Goal: Entertainment & Leisure: Consume media (video, audio)

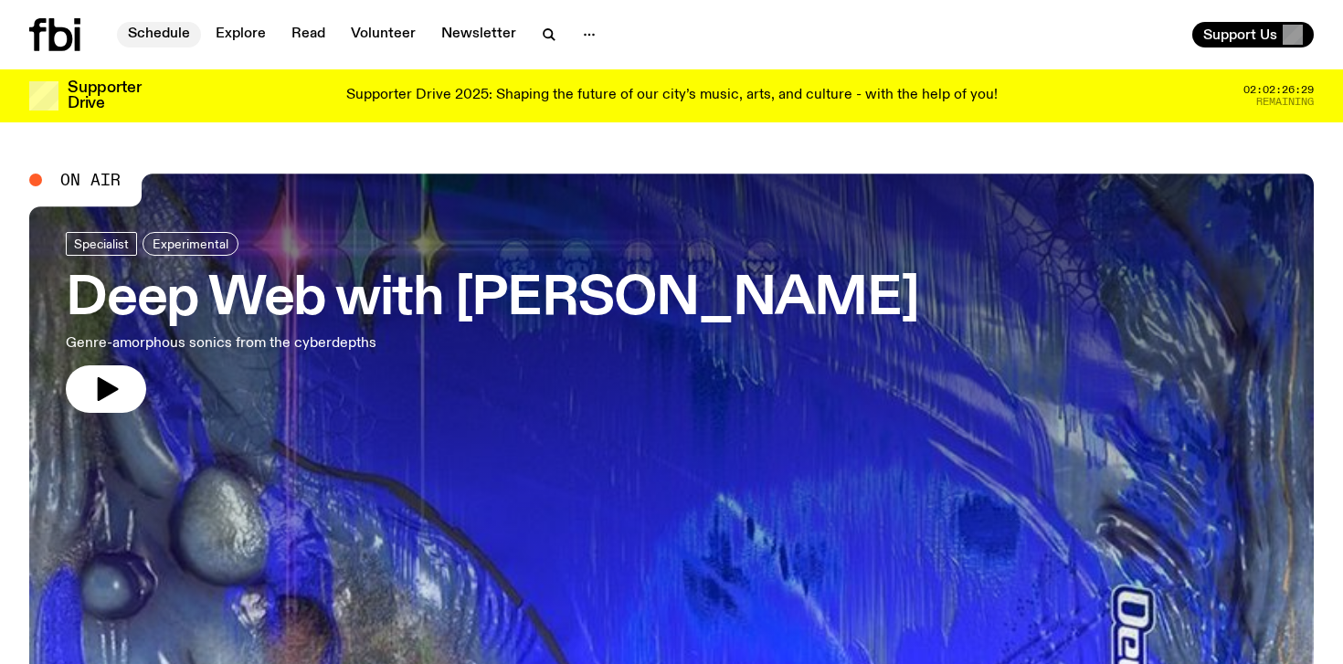
click at [172, 29] on link "Schedule" at bounding box center [159, 35] width 84 height 26
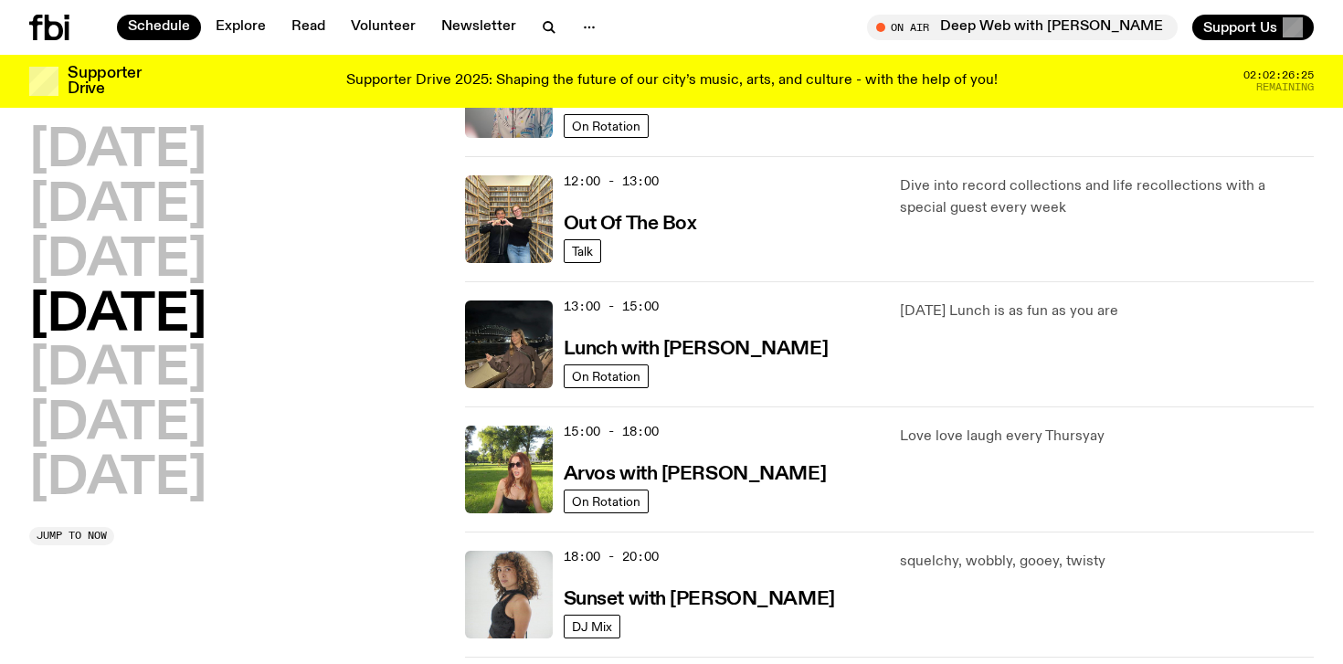
scroll to position [402, 0]
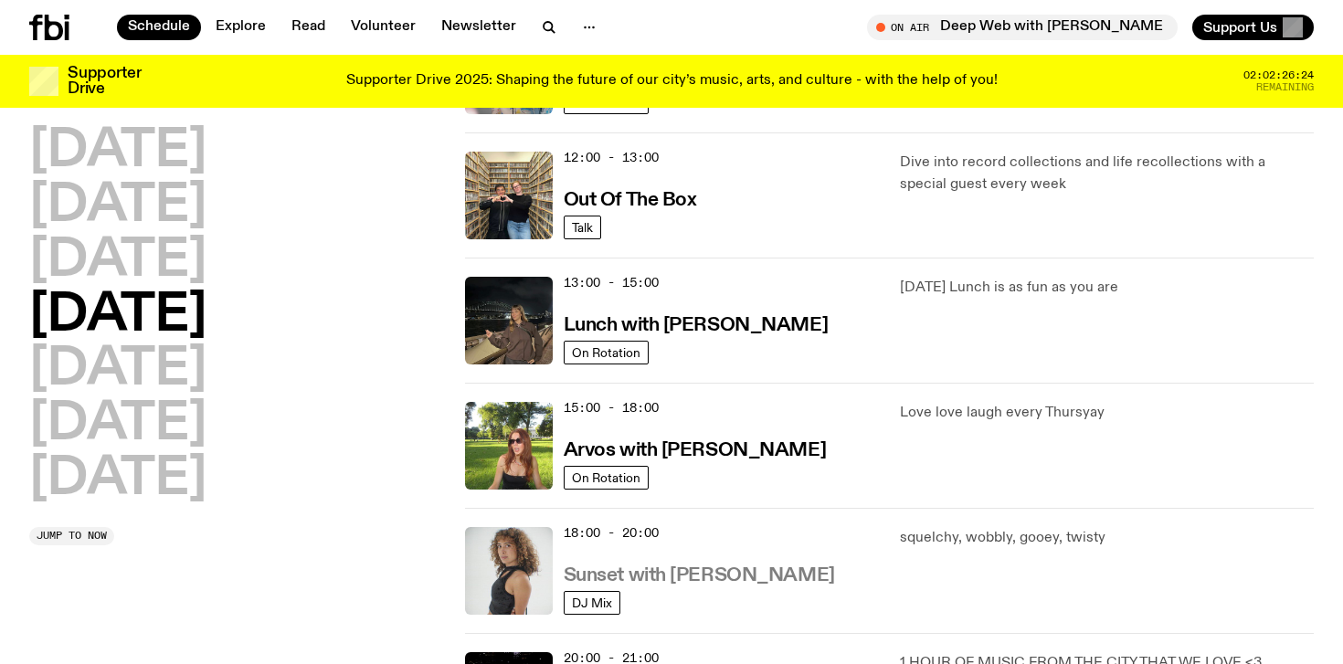
click at [616, 573] on h3 "Sunset with [PERSON_NAME]" at bounding box center [699, 576] width 271 height 19
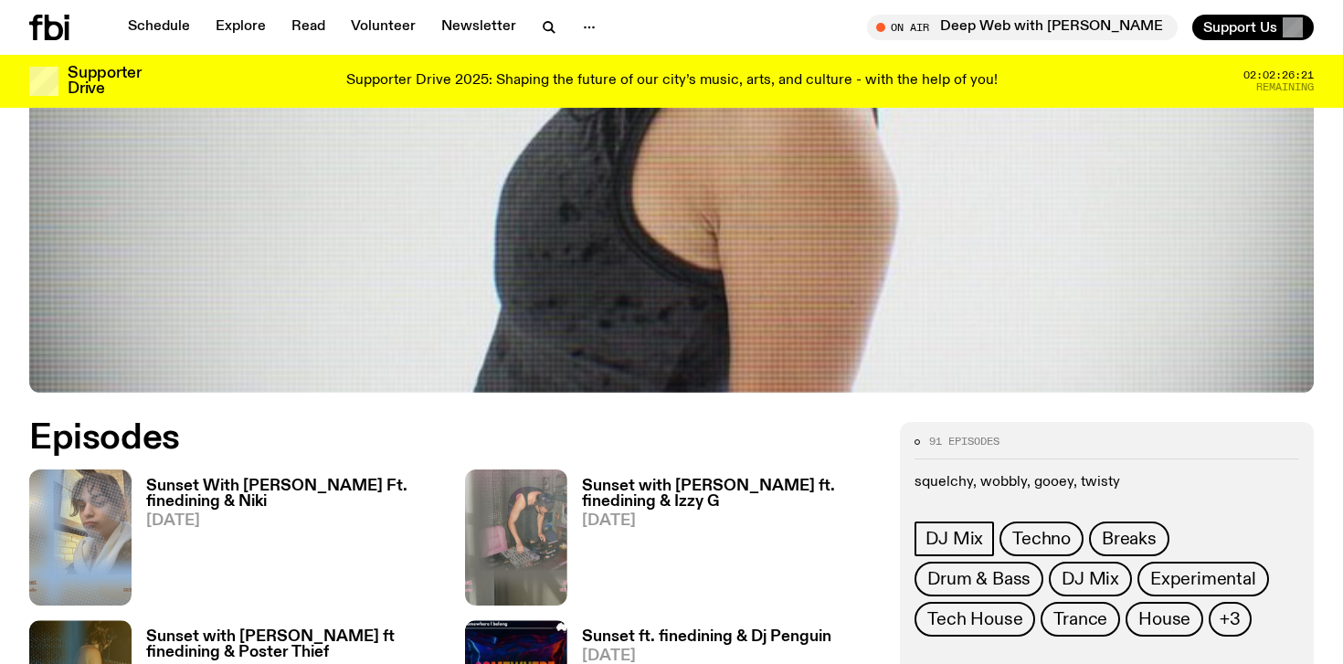
scroll to position [621, 0]
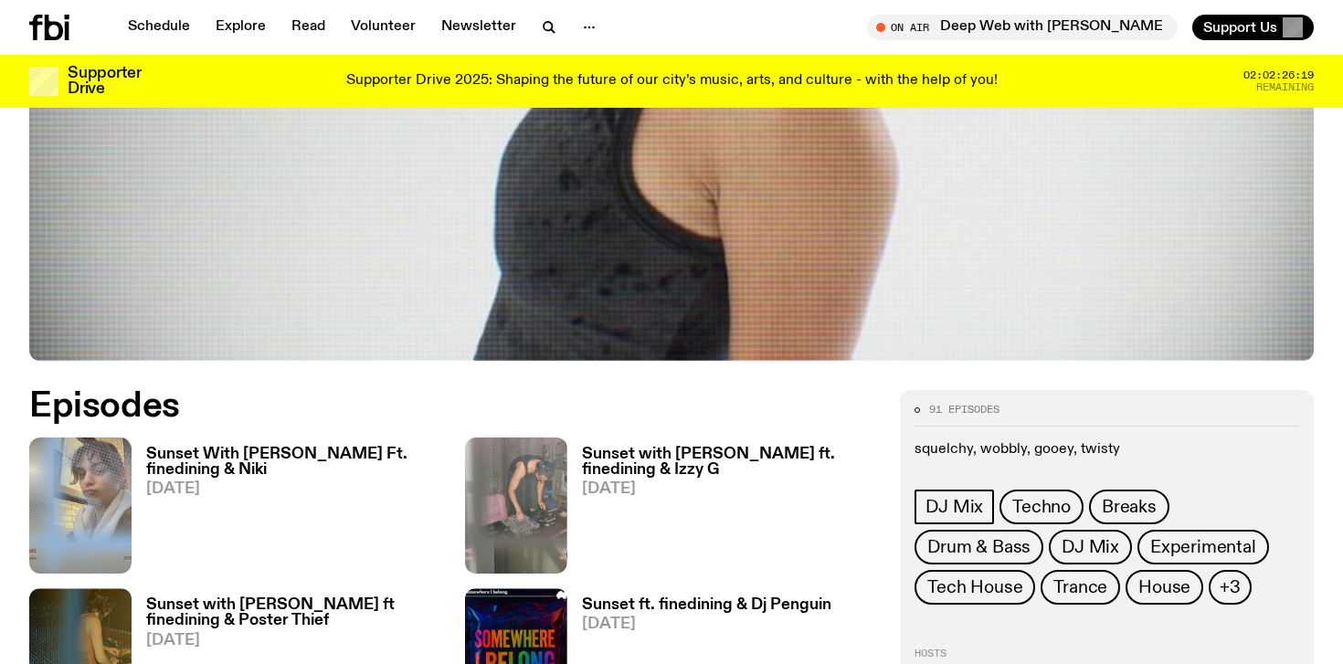
click at [302, 448] on h3 "Sunset With [PERSON_NAME] Ft. finedining & Niki" at bounding box center [294, 462] width 297 height 31
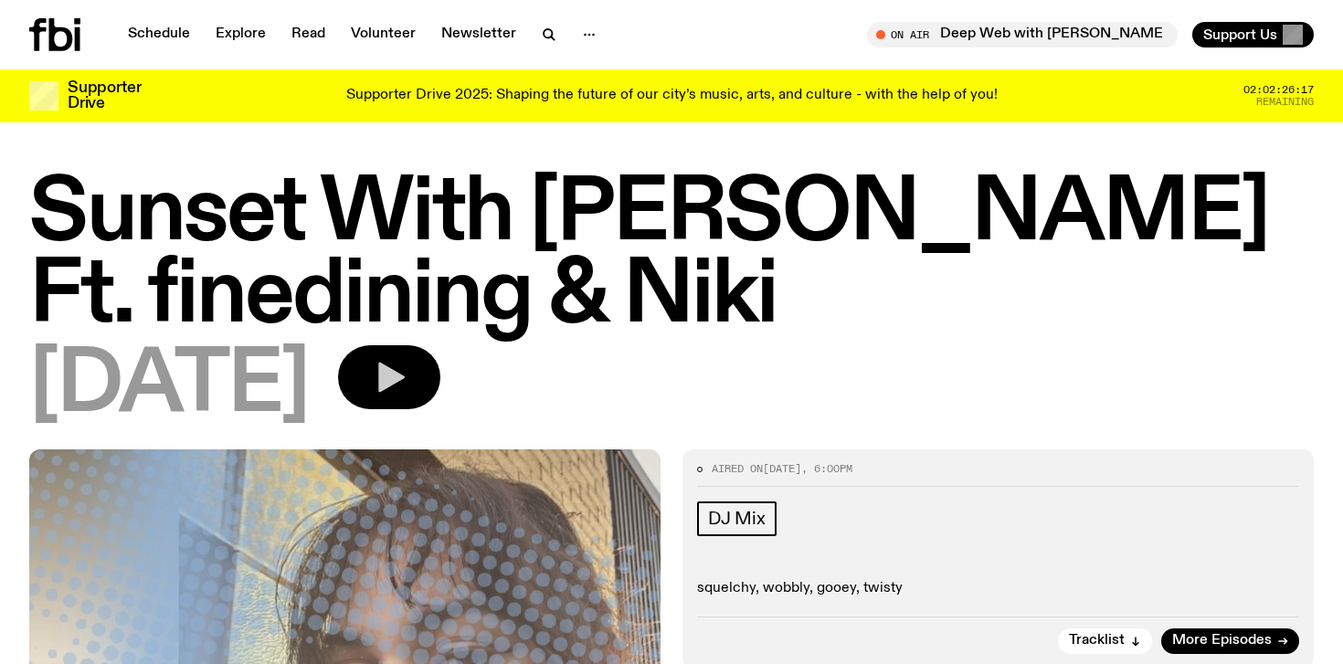
click at [408, 390] on icon "button" at bounding box center [389, 377] width 37 height 37
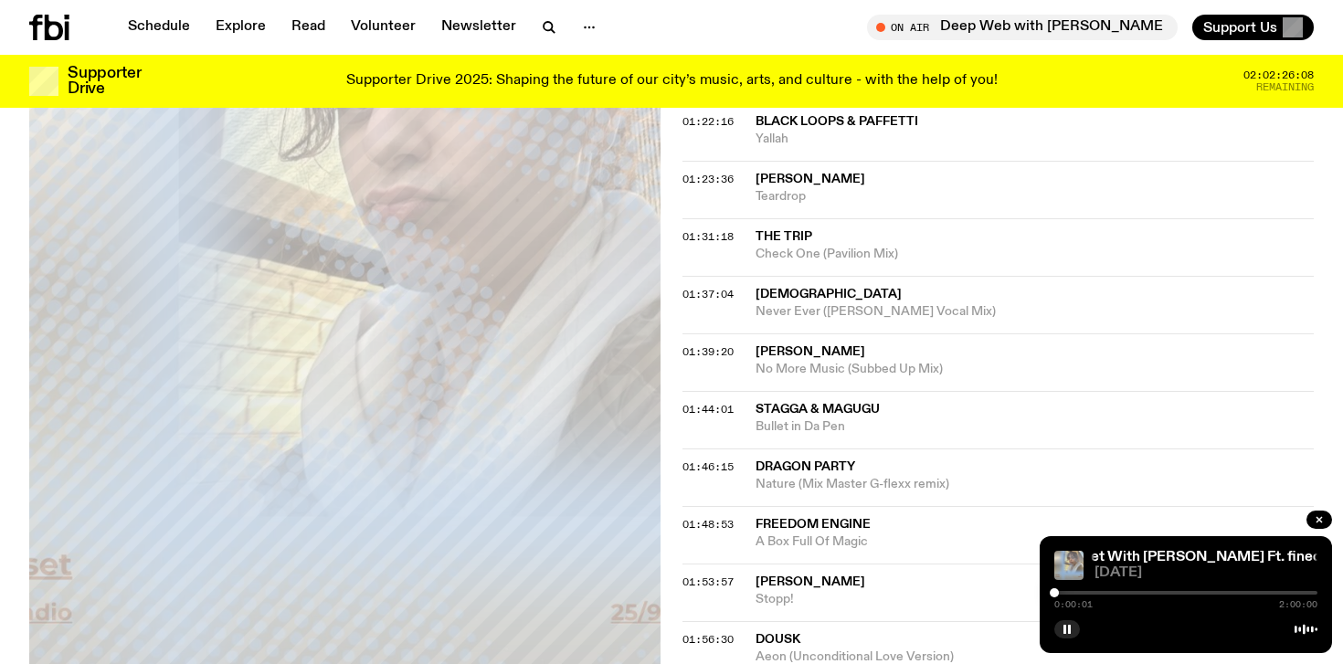
scroll to position [1755, 0]
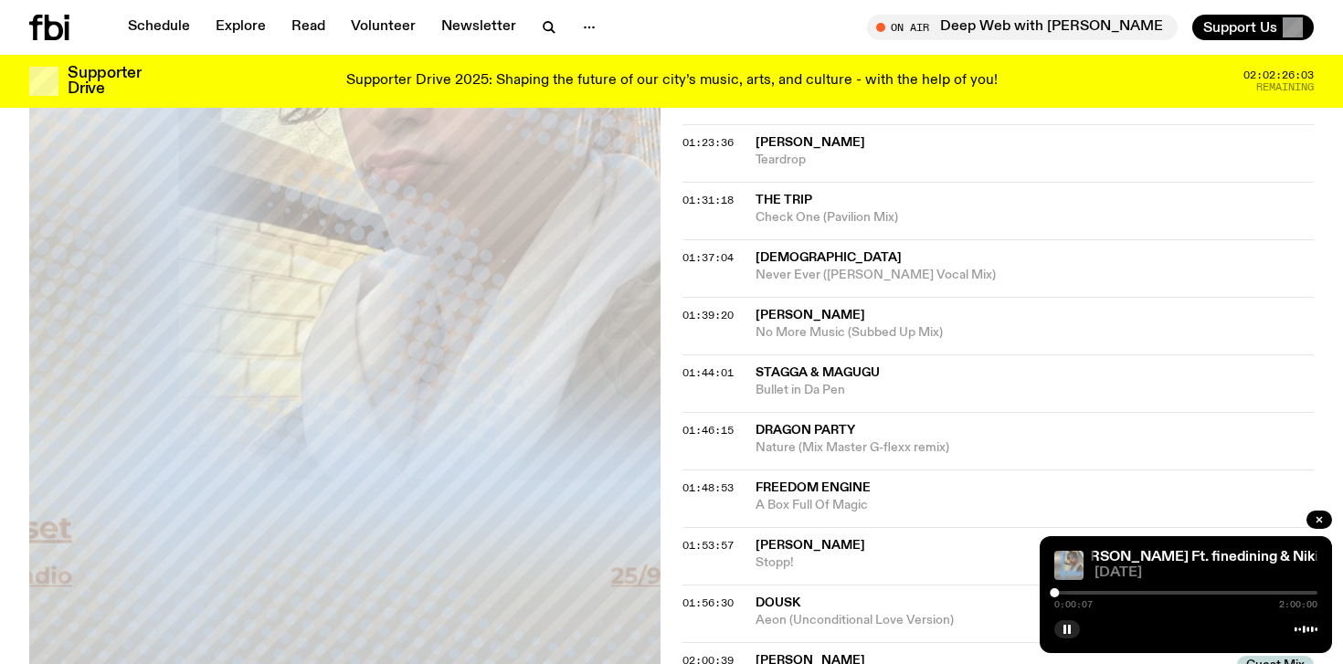
click at [1057, 593] on div at bounding box center [1054, 593] width 9 height 9
click at [1062, 593] on div at bounding box center [1186, 593] width 263 height 4
click at [1075, 593] on div at bounding box center [1186, 593] width 263 height 4
click at [1088, 593] on div at bounding box center [1186, 593] width 263 height 4
click at [1113, 592] on div at bounding box center [1186, 593] width 263 height 4
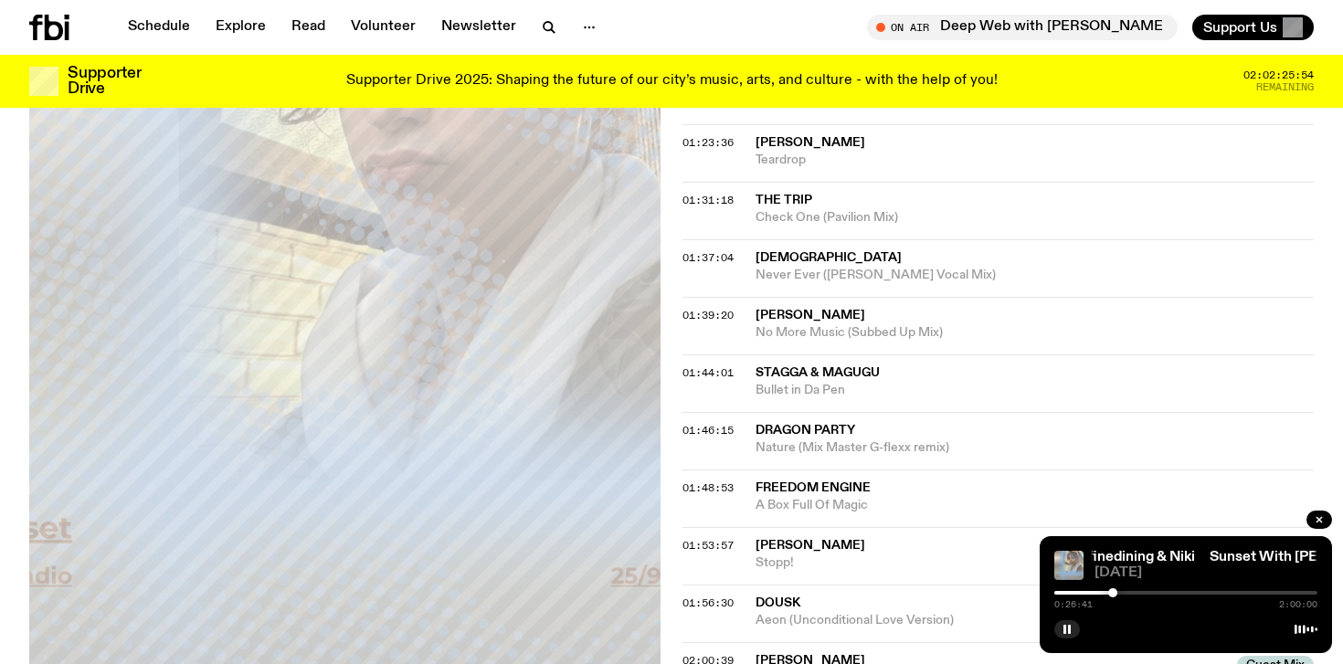
click at [1132, 591] on div at bounding box center [1186, 593] width 263 height 4
click at [1151, 591] on div at bounding box center [1186, 593] width 263 height 4
click at [1175, 590] on div "0:46:15 2:00:00" at bounding box center [1186, 599] width 263 height 22
click at [1175, 593] on div at bounding box center [1186, 593] width 263 height 4
click at [1201, 591] on div at bounding box center [1186, 593] width 263 height 4
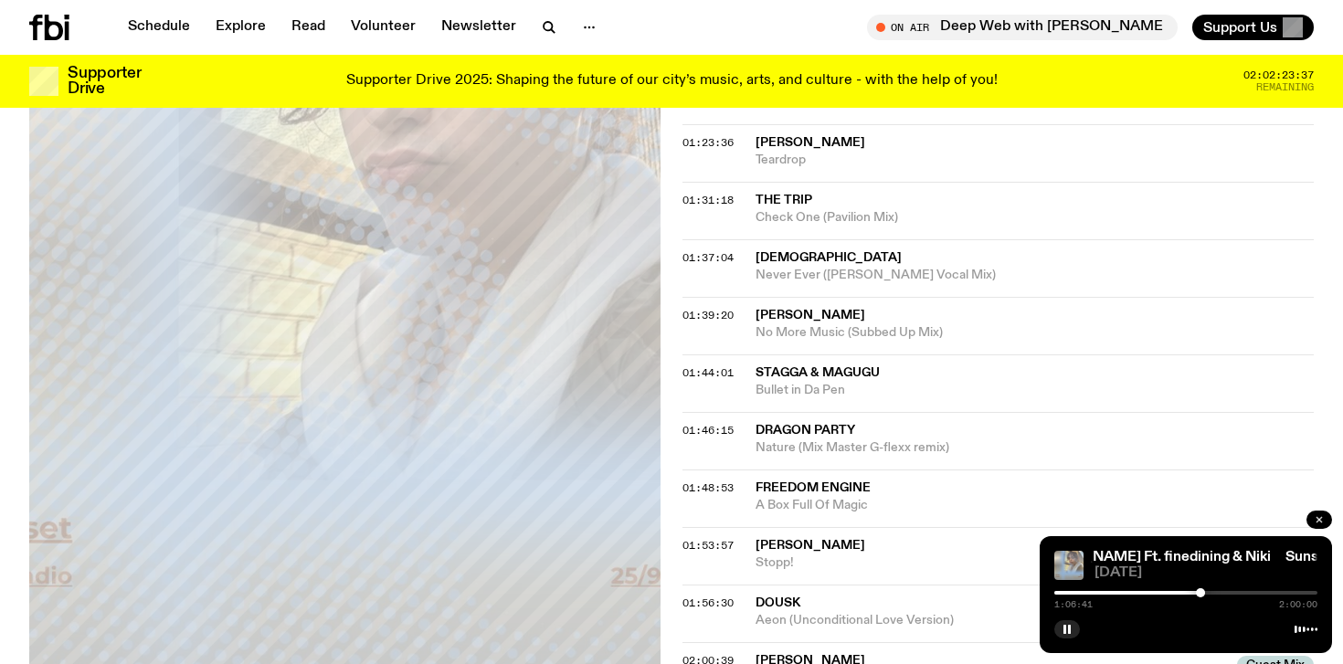
click at [1320, 518] on icon "button" at bounding box center [1319, 519] width 5 height 5
